Goal: Transaction & Acquisition: Download file/media

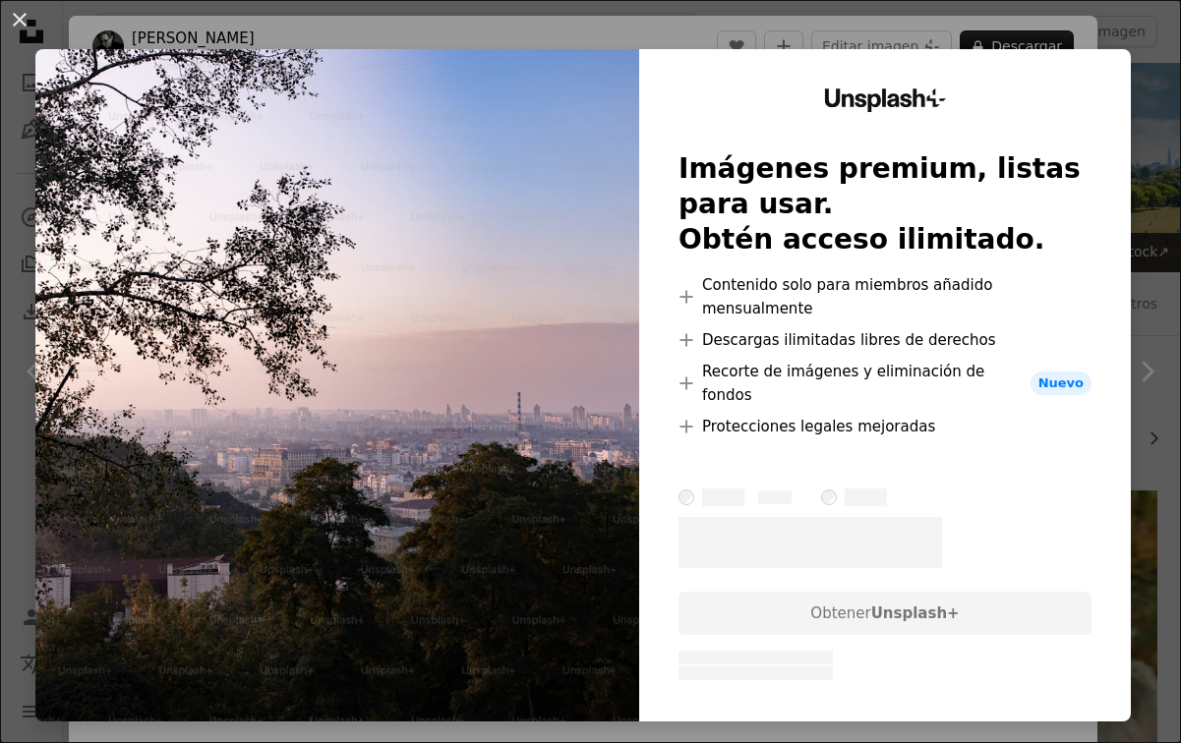
scroll to position [4731, 0]
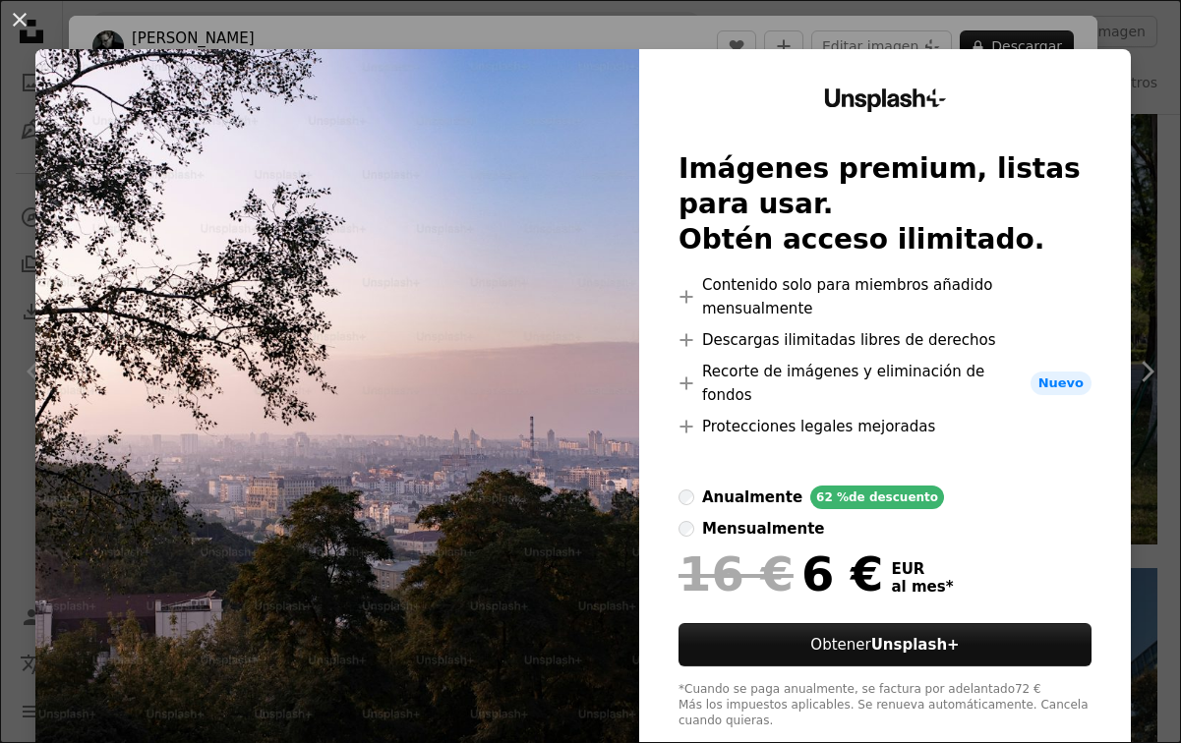
click at [1063, 12] on div "An X shape Unsplash+ Imágenes premium, listas para usar. Obtén acceso ilimitado…" at bounding box center [590, 371] width 1181 height 743
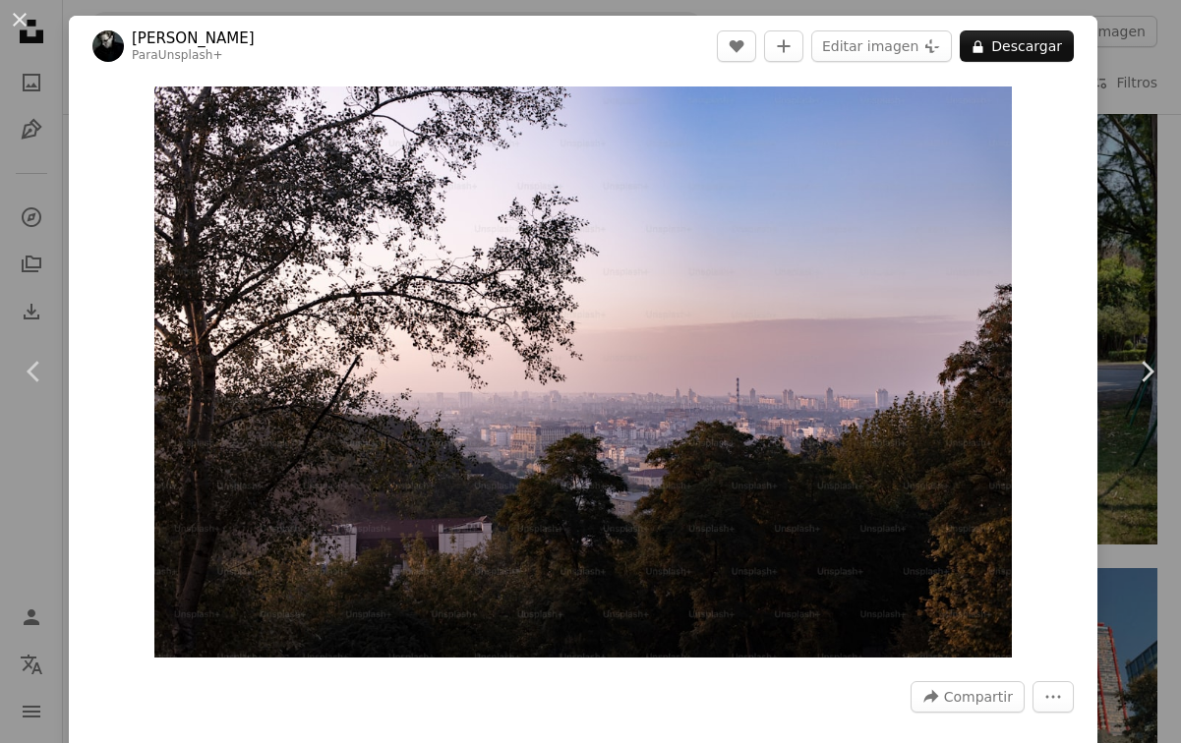
click at [1141, 51] on div "An X shape Chevron left Chevron right [PERSON_NAME] Para Unsplash+ A heart A pl…" at bounding box center [590, 371] width 1181 height 743
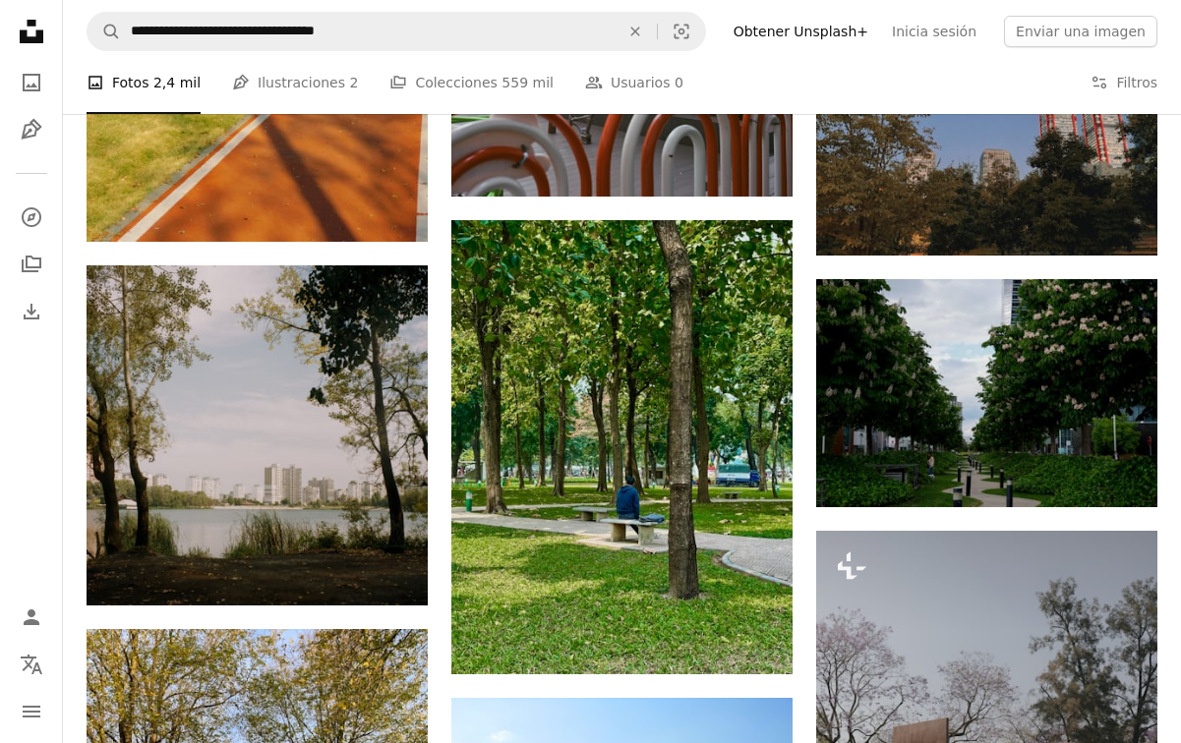
scroll to position [5302, 0]
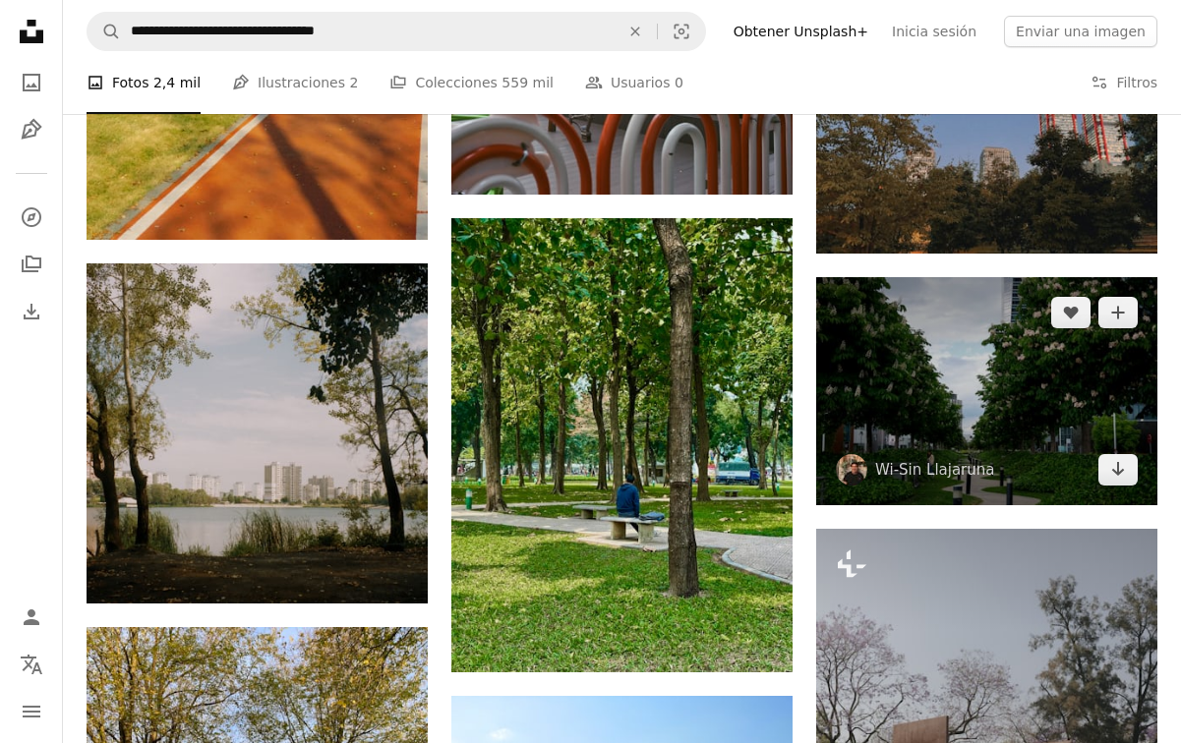
click at [1000, 415] on img at bounding box center [986, 391] width 341 height 228
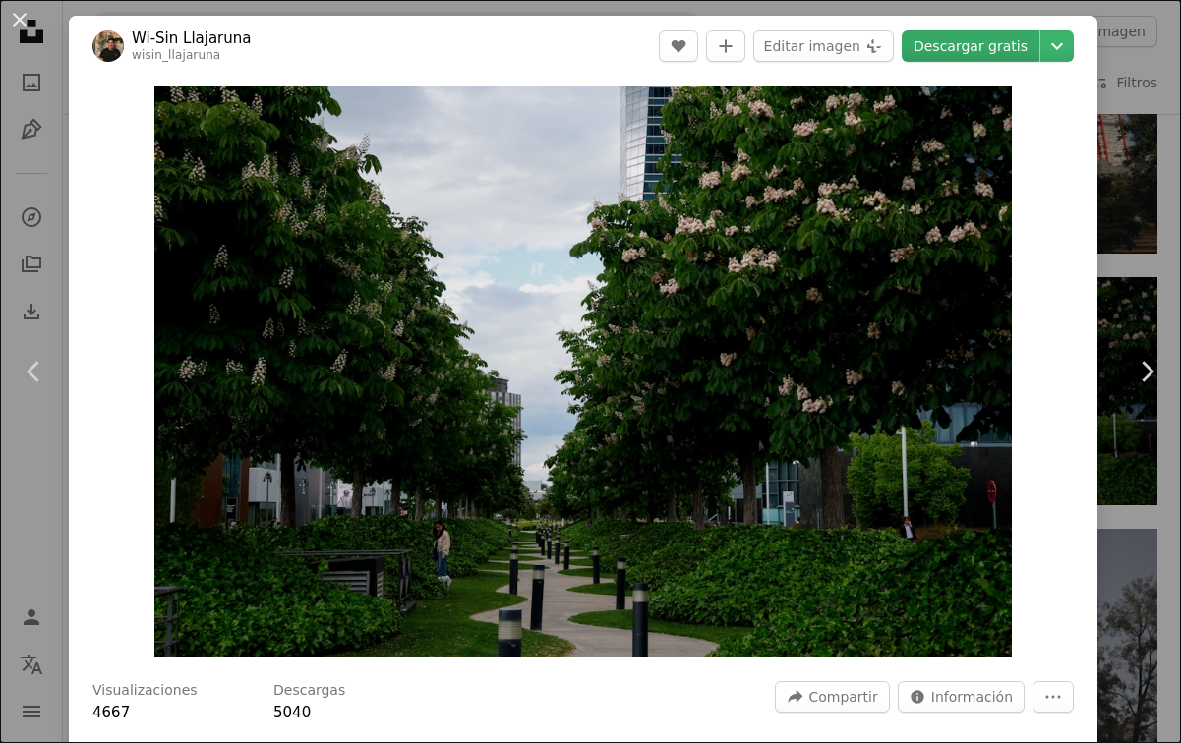
click at [993, 50] on link "Descargar gratis" at bounding box center [971, 45] width 138 height 31
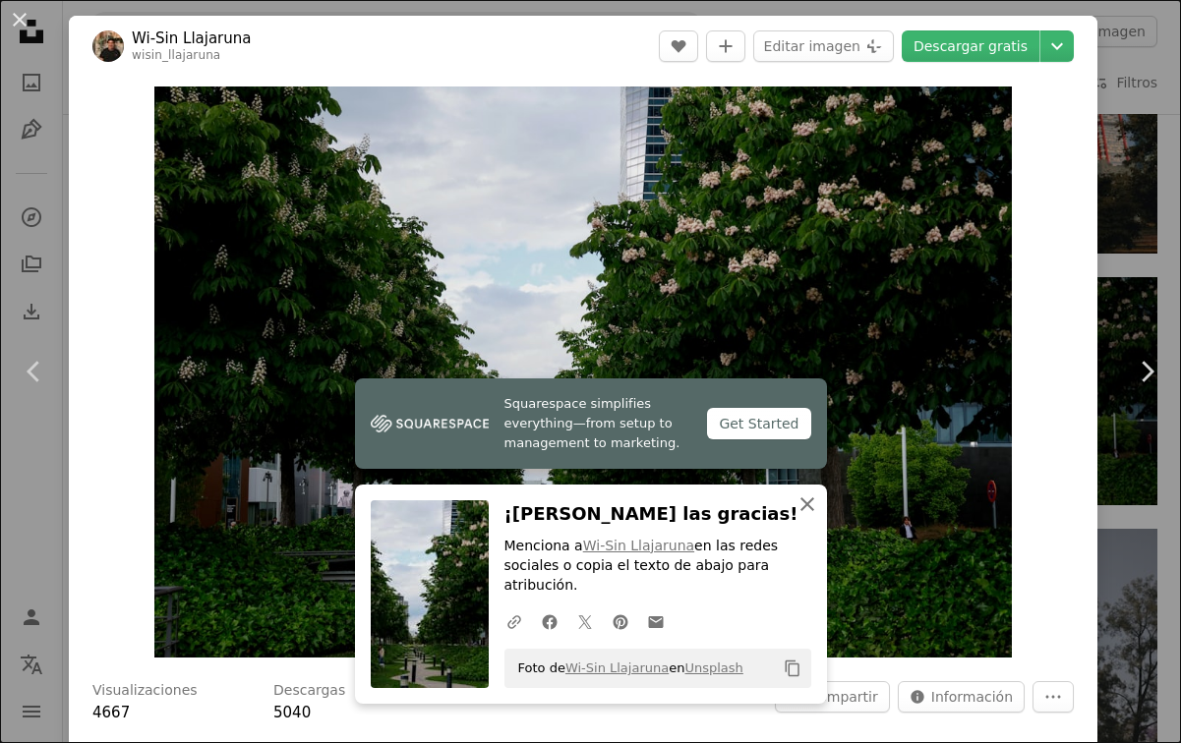
click at [806, 503] on icon "button" at bounding box center [808, 505] width 14 height 14
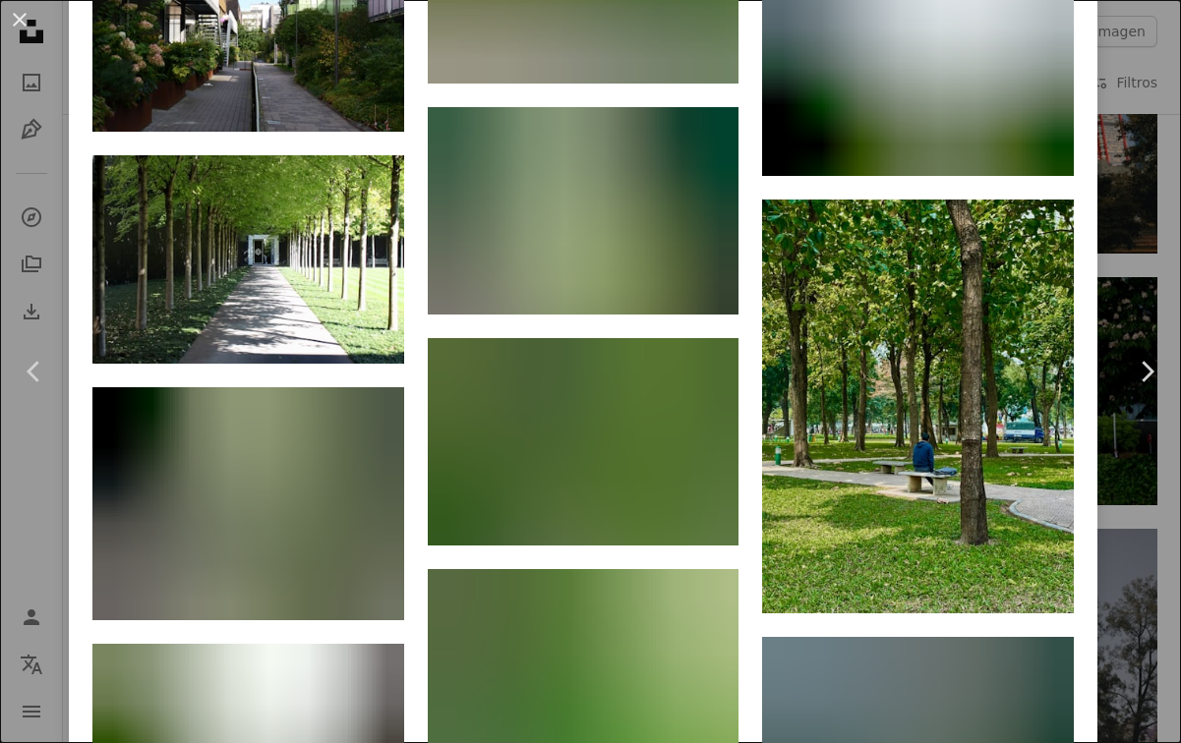
scroll to position [4055, 0]
